Goal: Find specific page/section: Find specific page/section

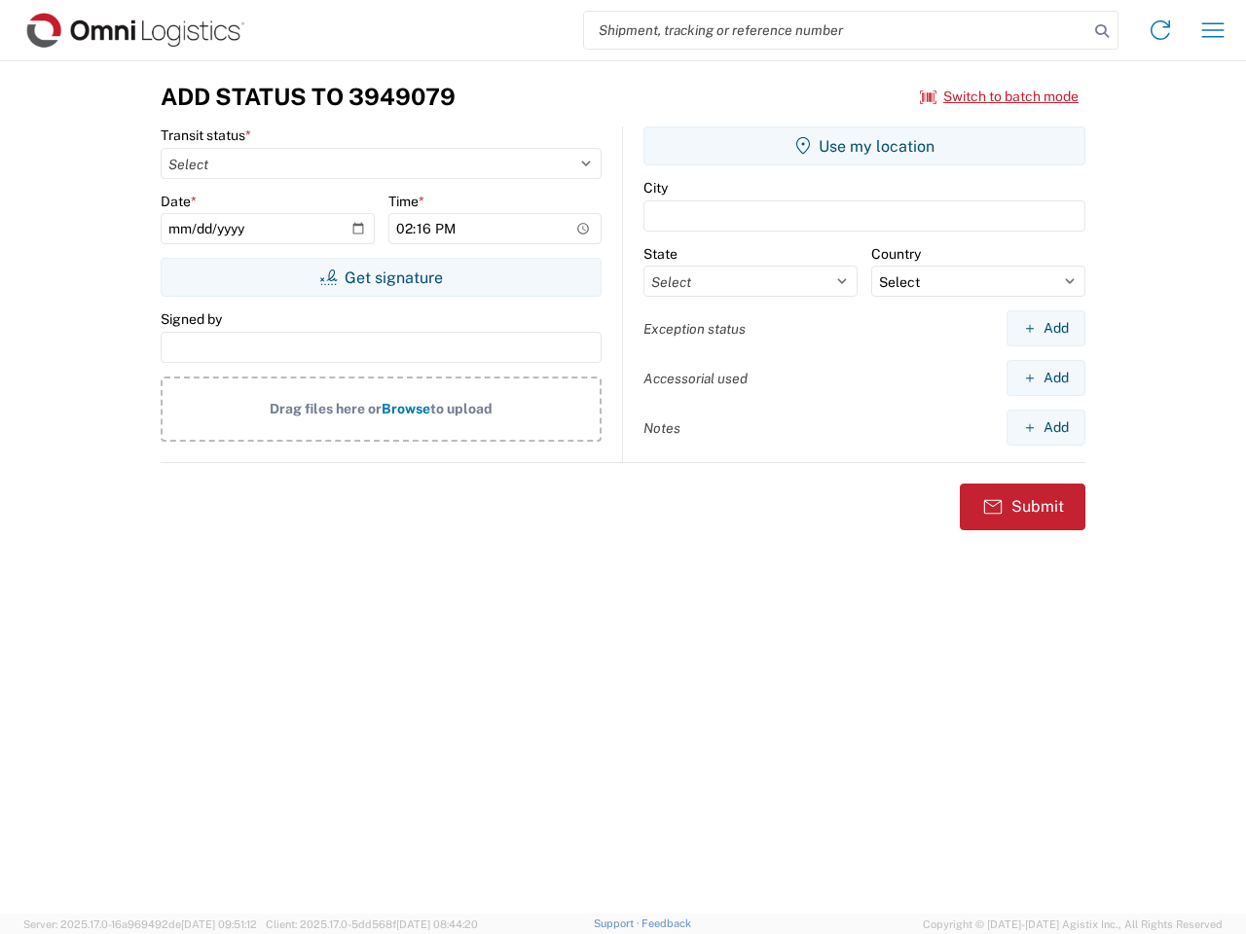
click at [836, 30] on input "search" at bounding box center [836, 30] width 504 height 37
click at [1102, 31] on icon at bounding box center [1101, 31] width 27 height 27
click at [1160, 30] on icon at bounding box center [1160, 30] width 31 height 31
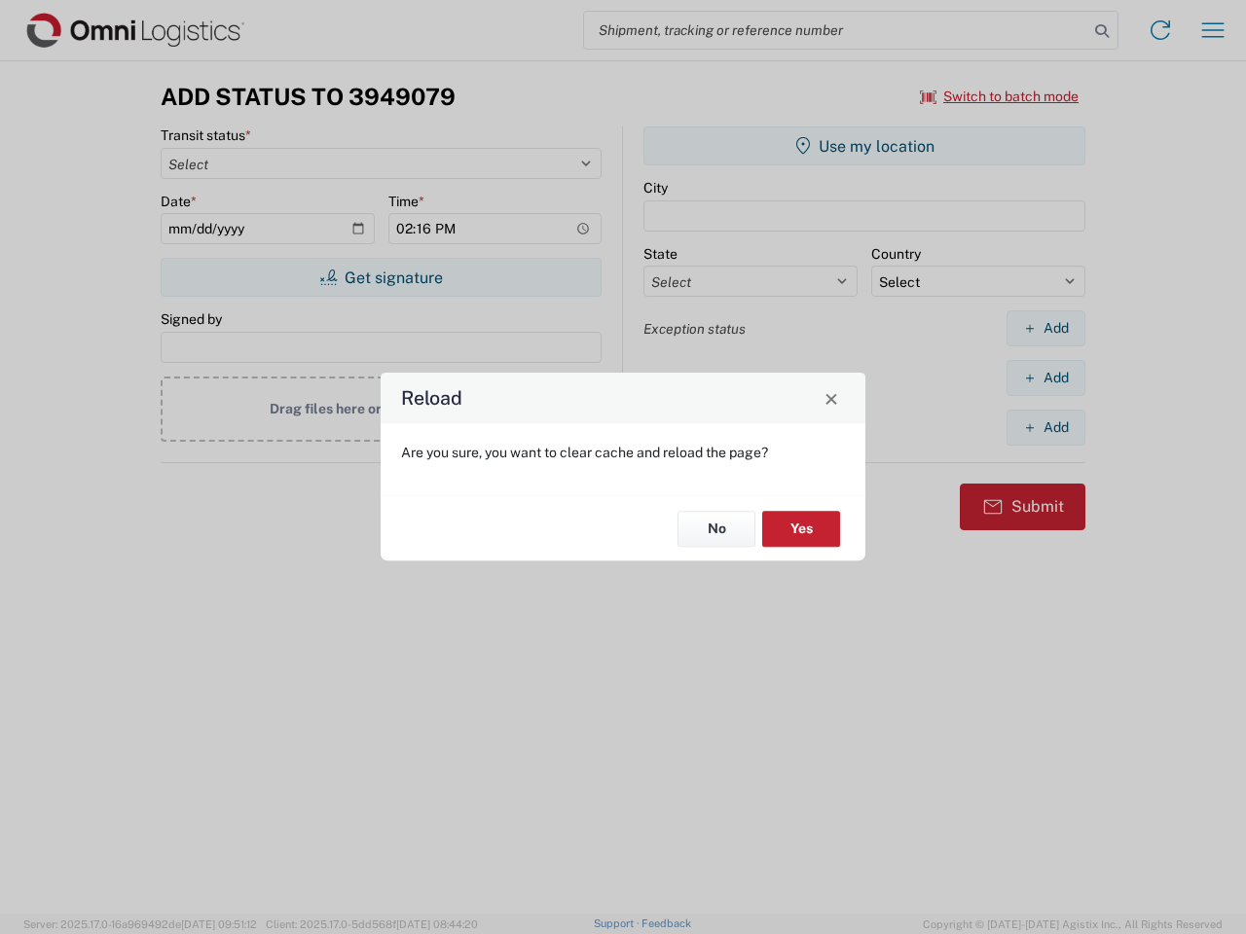
click at [1213, 30] on div "Reload Are you sure, you want to clear cache and reload the page? No Yes" at bounding box center [623, 467] width 1246 height 934
click at [1000, 96] on div "Reload Are you sure, you want to clear cache and reload the page? No Yes" at bounding box center [623, 467] width 1246 height 934
click at [381, 277] on div "Reload Are you sure, you want to clear cache and reload the page? No Yes" at bounding box center [623, 467] width 1246 height 934
click at [864, 146] on div "Reload Are you sure, you want to clear cache and reload the page? No Yes" at bounding box center [623, 467] width 1246 height 934
click at [1045, 328] on div "Reload Are you sure, you want to clear cache and reload the page? No Yes" at bounding box center [623, 467] width 1246 height 934
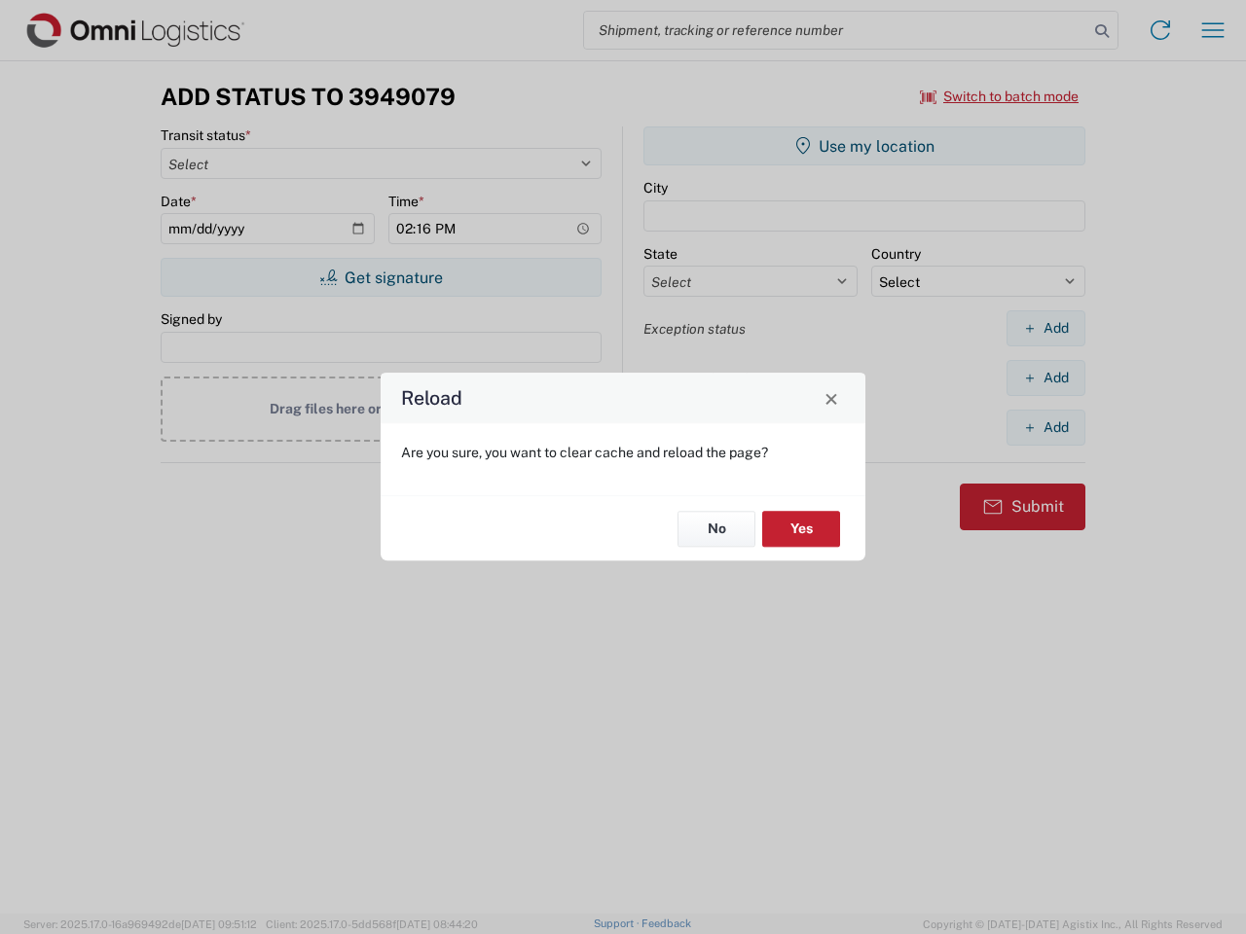
click at [1045, 378] on div "Reload Are you sure, you want to clear cache and reload the page? No Yes" at bounding box center [623, 467] width 1246 height 934
click at [1045, 427] on div "Reload Are you sure, you want to clear cache and reload the page? No Yes" at bounding box center [623, 467] width 1246 height 934
